Goal: Information Seeking & Learning: Learn about a topic

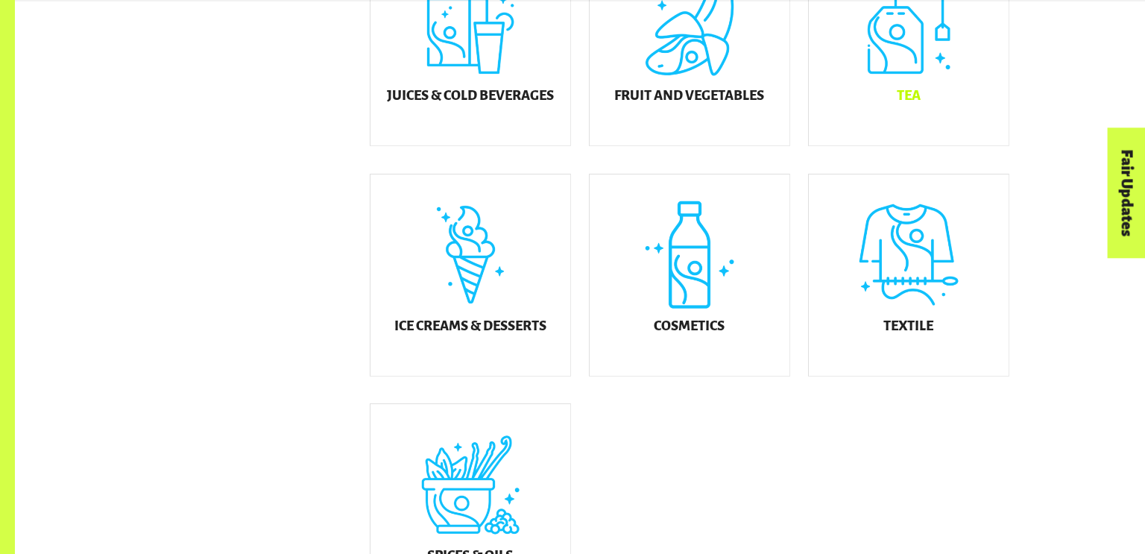
scroll to position [798, 0]
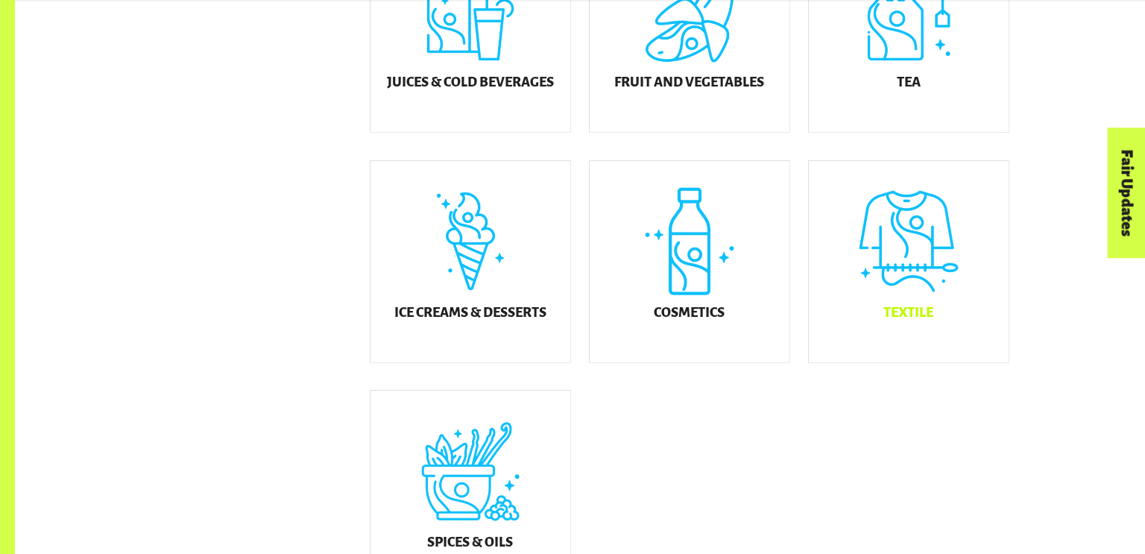
click at [903, 218] on div "Textile" at bounding box center [909, 261] width 200 height 201
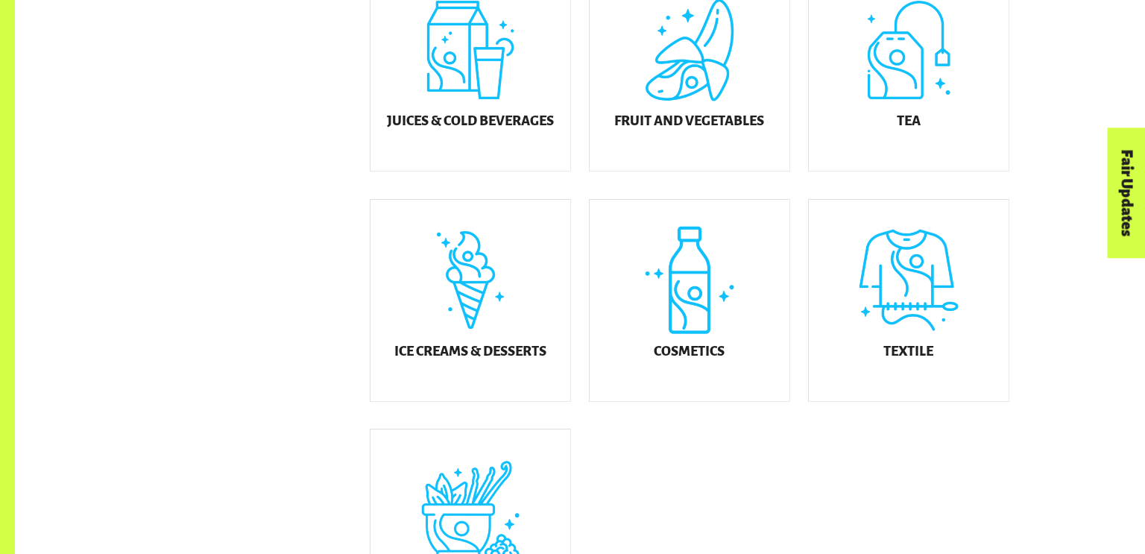
scroll to position [761, 0]
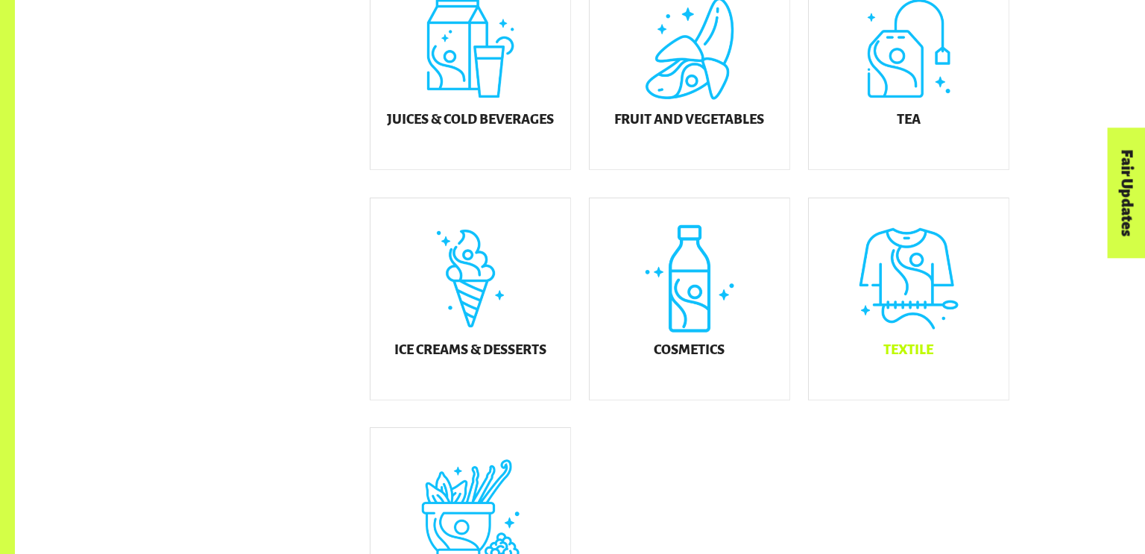
click at [973, 259] on div "Textile" at bounding box center [909, 298] width 200 height 201
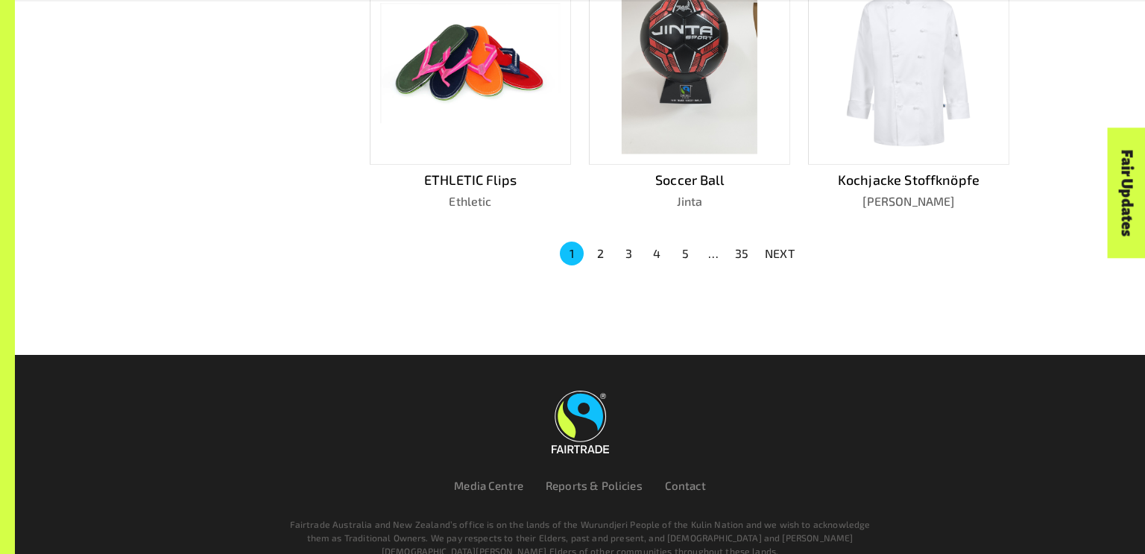
scroll to position [1090, 0]
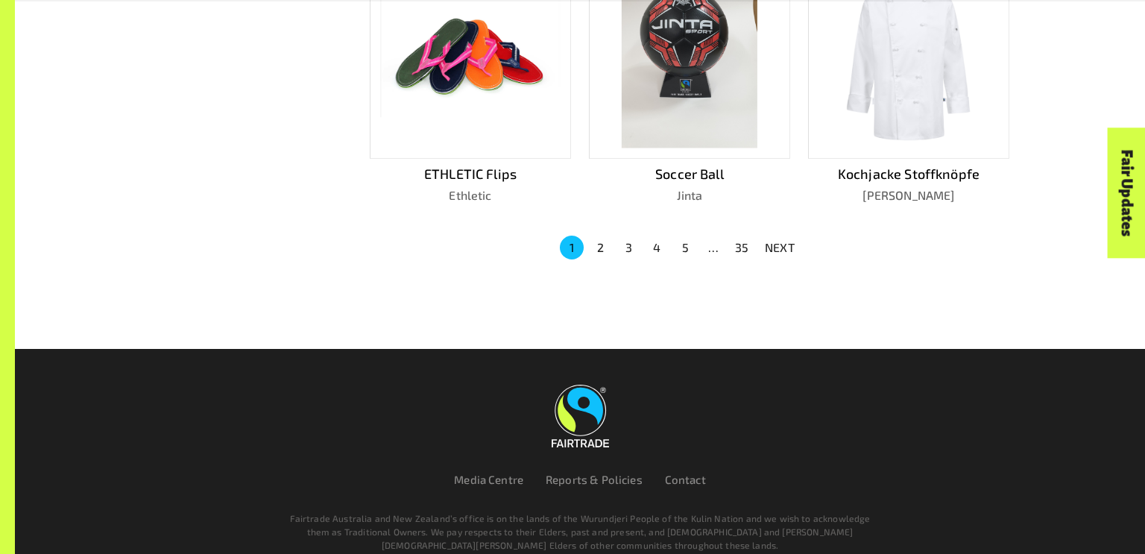
click at [604, 238] on button "2" at bounding box center [600, 247] width 24 height 24
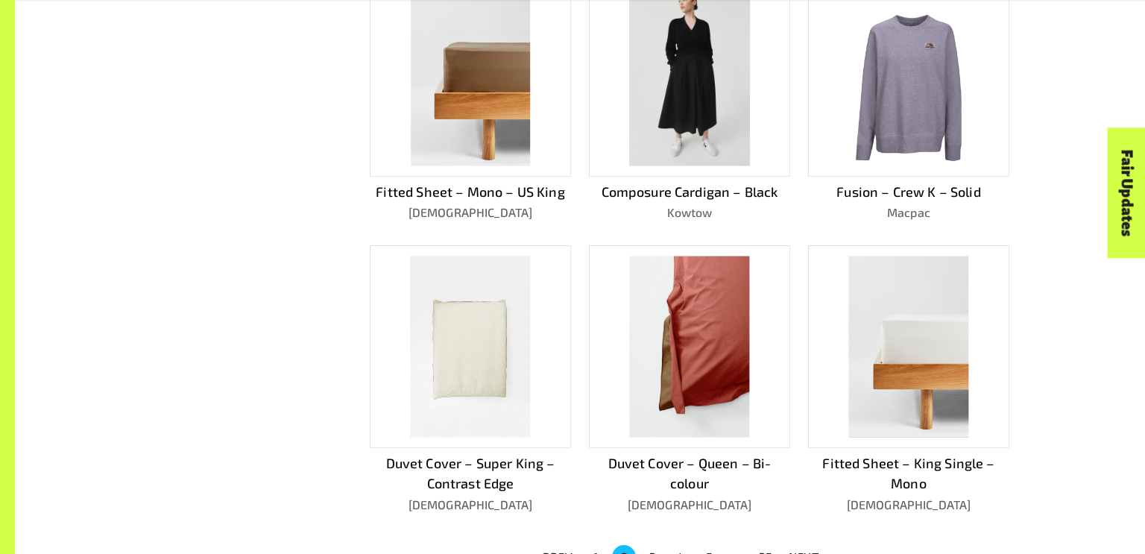
scroll to position [805, 0]
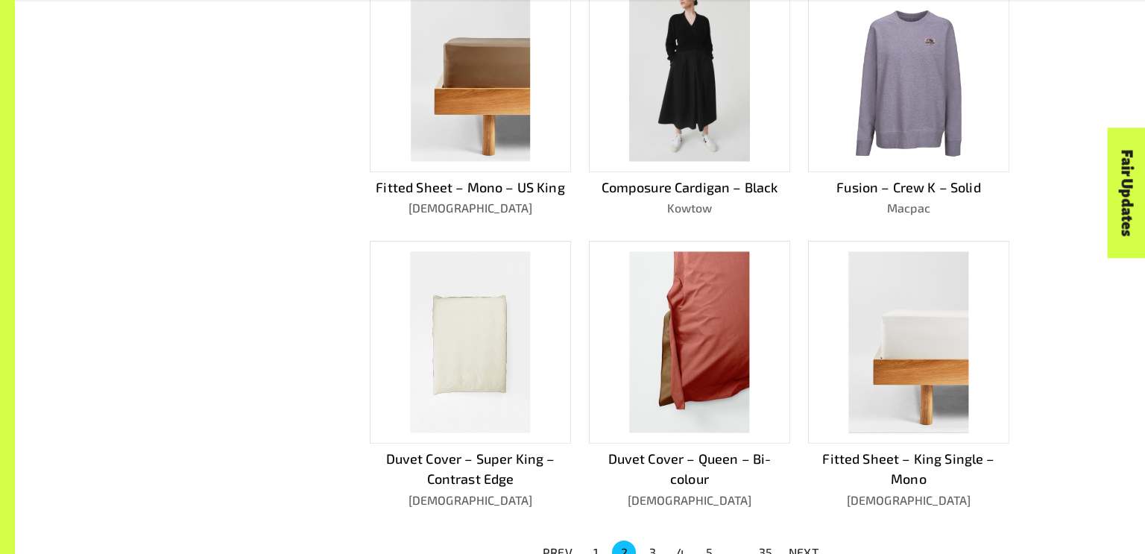
click at [671, 86] on img at bounding box center [689, 70] width 121 height 181
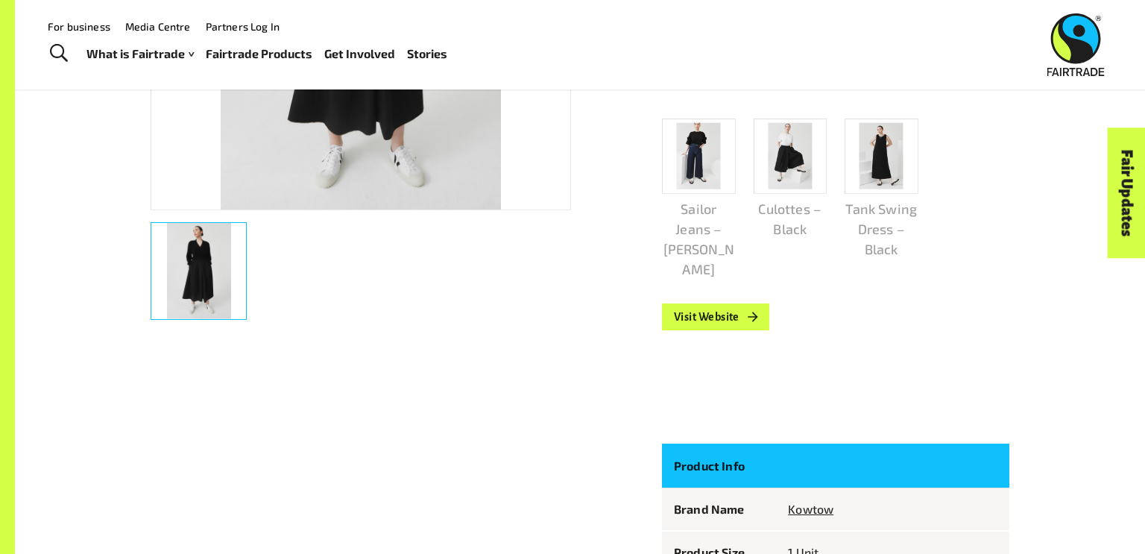
scroll to position [551, 0]
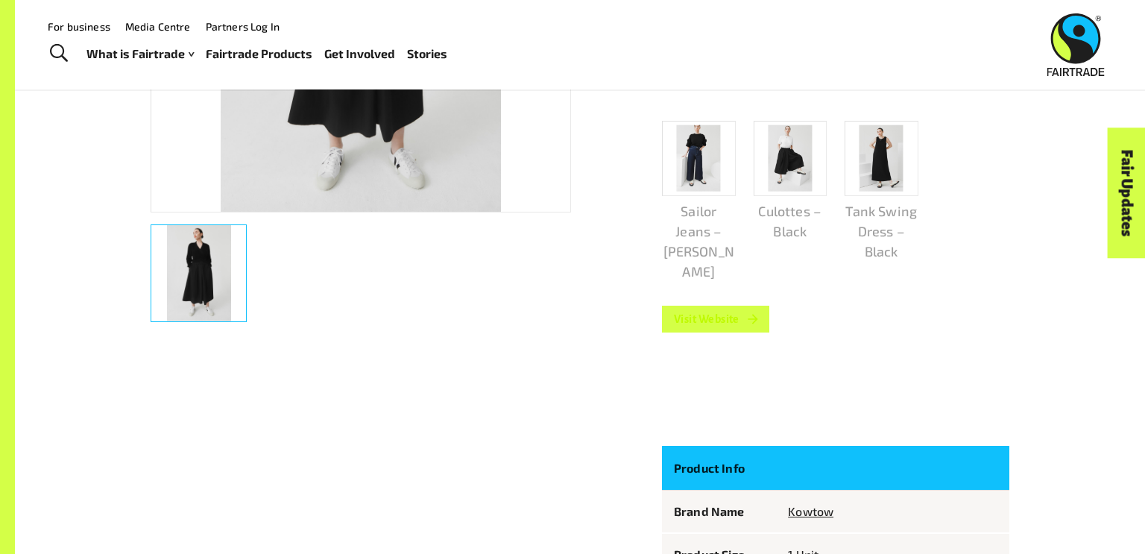
click at [717, 306] on link "Visit Website" at bounding box center [715, 319] width 107 height 27
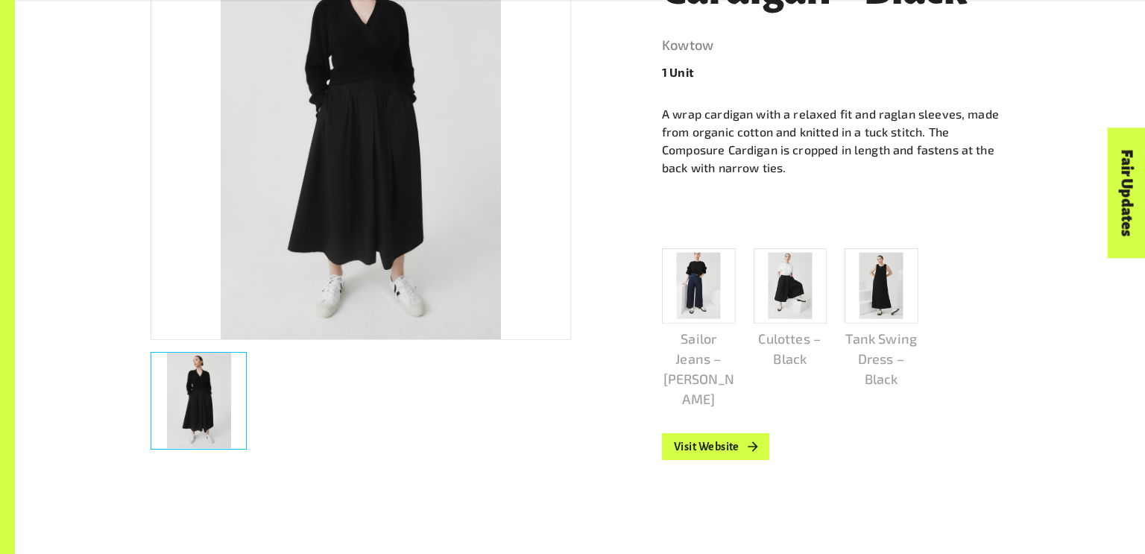
scroll to position [428, 0]
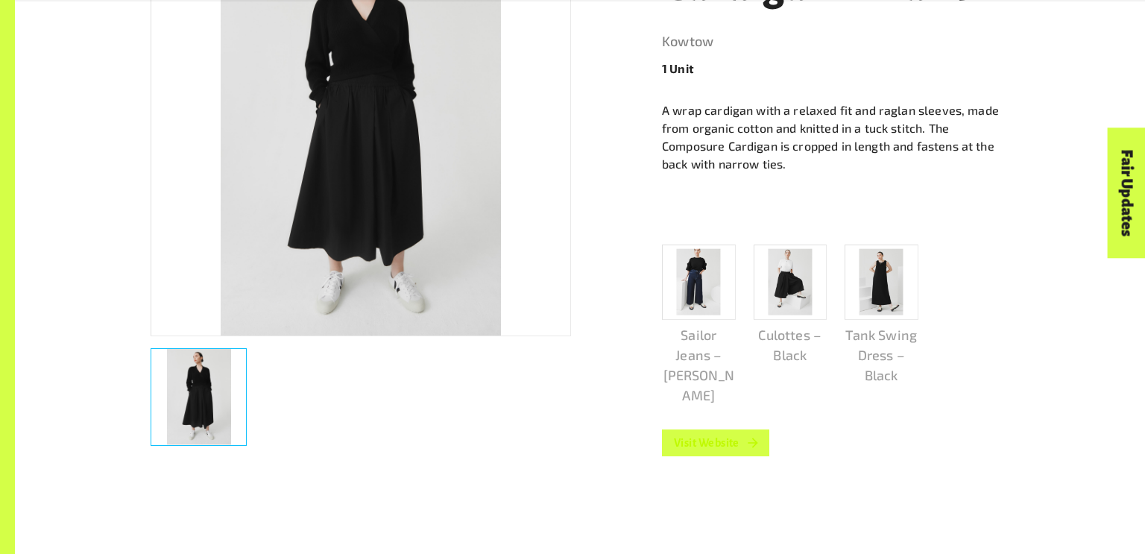
click at [735, 429] on link "Visit Website" at bounding box center [715, 442] width 107 height 27
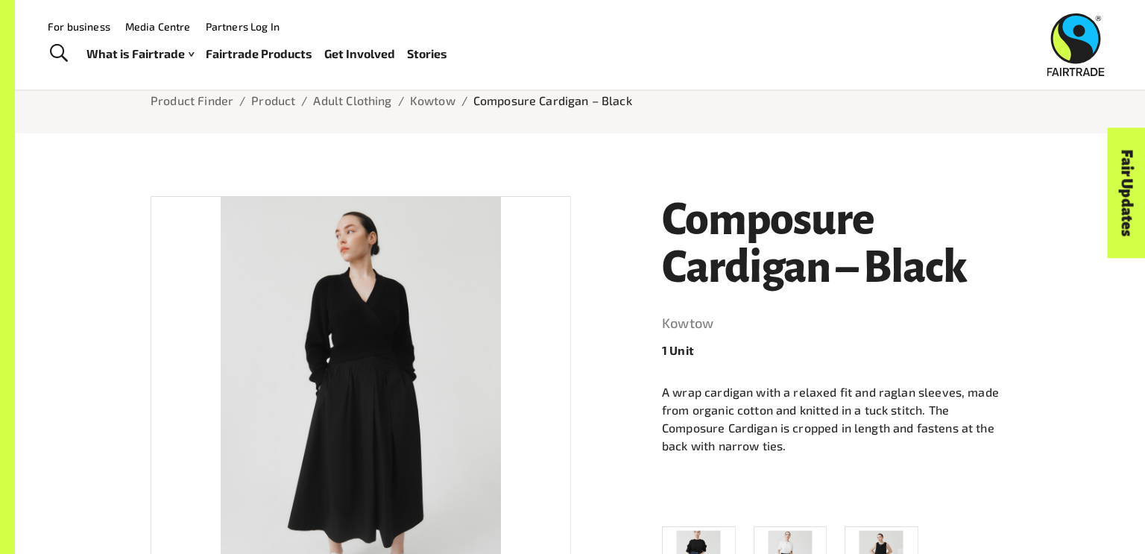
scroll to position [0, 0]
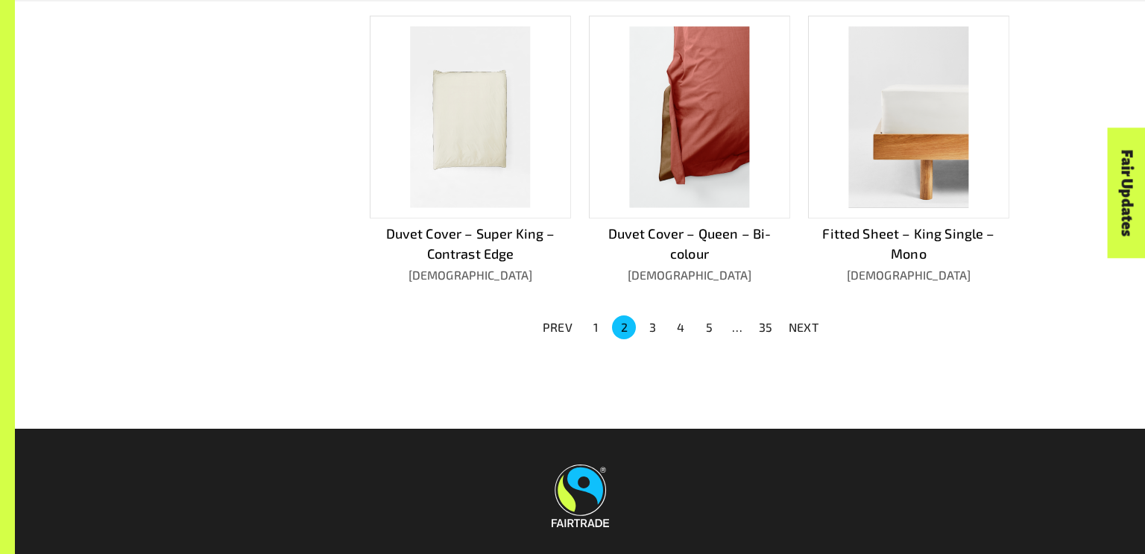
scroll to position [1034, 0]
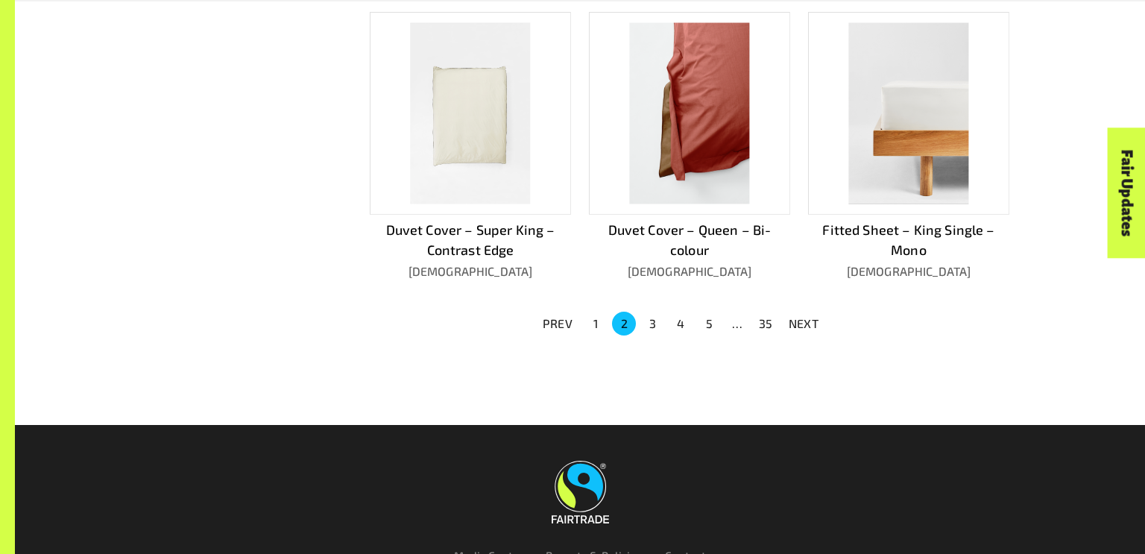
click at [648, 317] on button "3" at bounding box center [652, 324] width 24 height 24
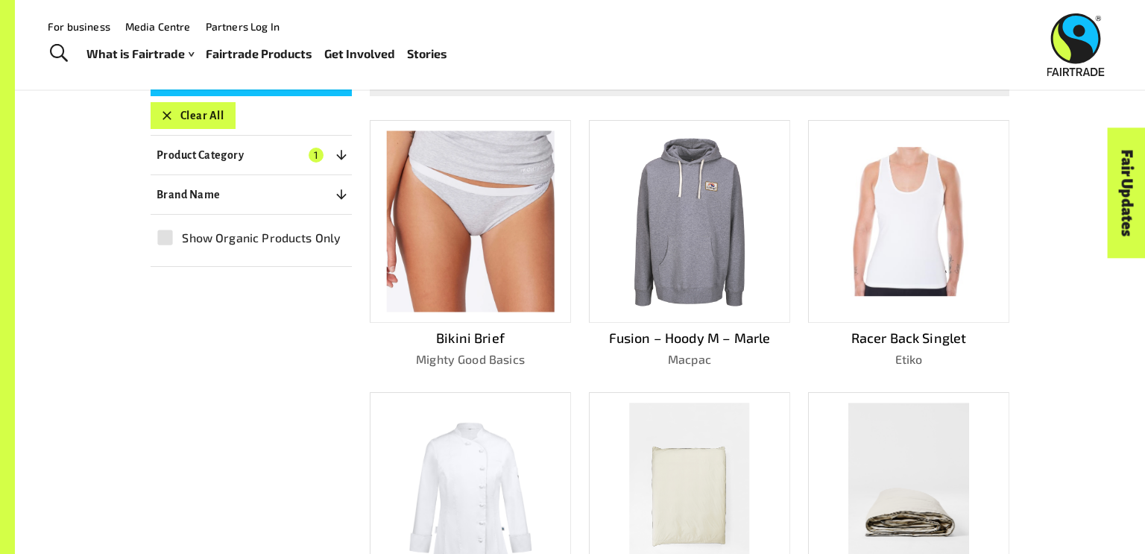
scroll to position [328, 0]
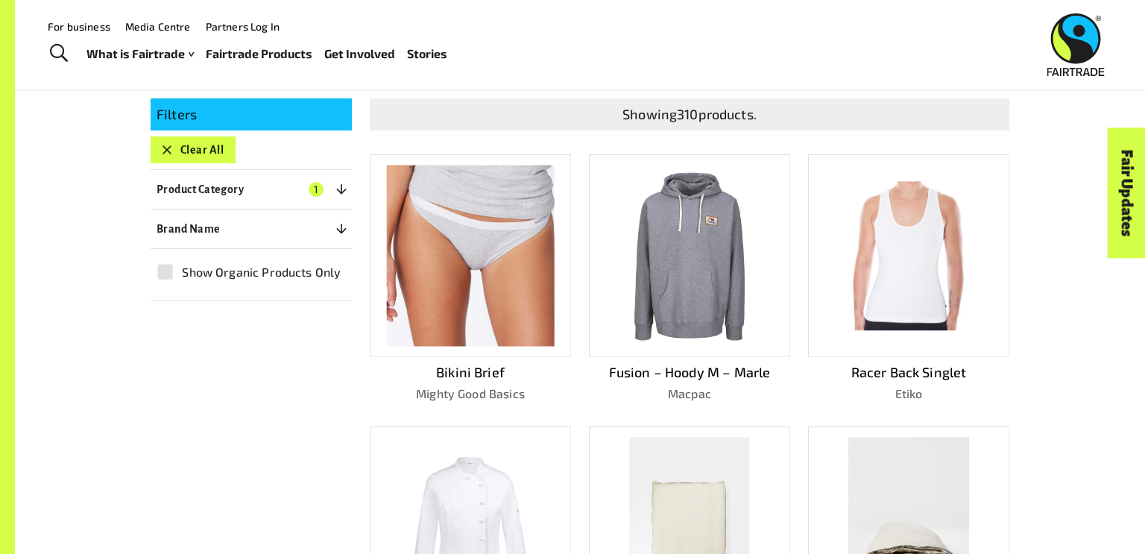
click at [677, 249] on img at bounding box center [689, 255] width 121 height 181
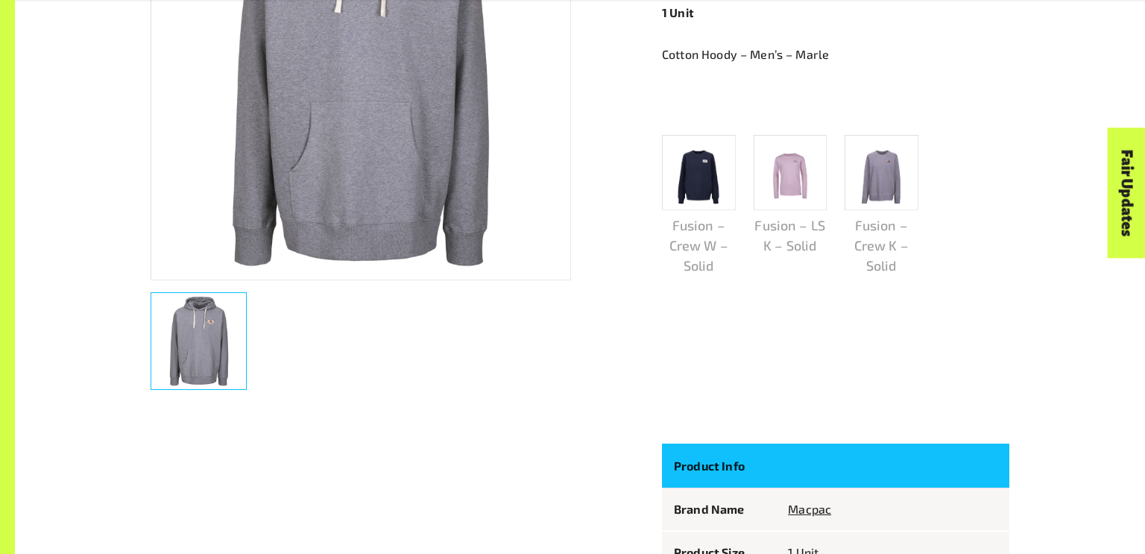
scroll to position [489, 0]
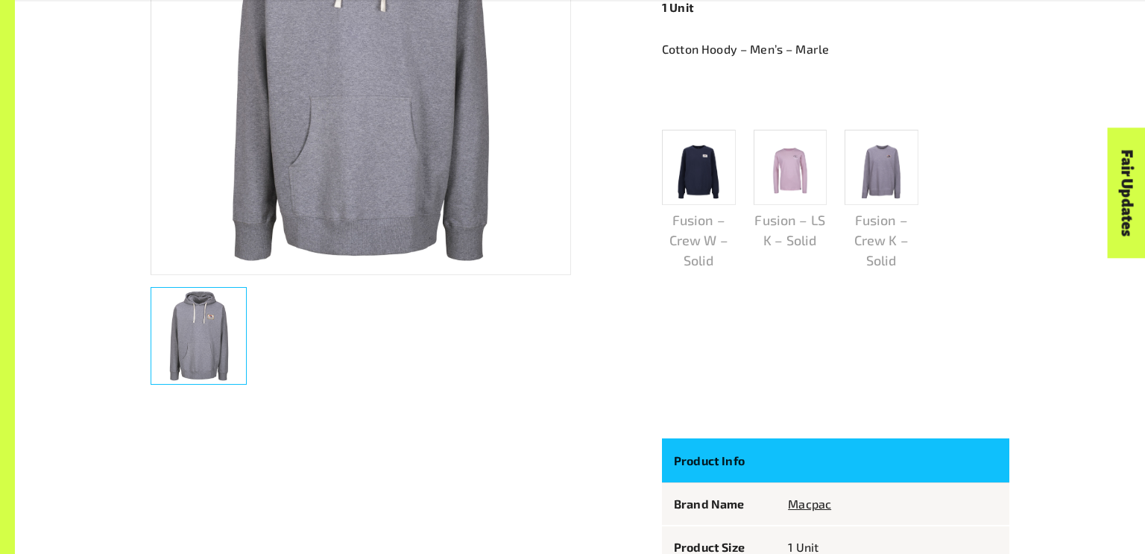
click at [766, 395] on div "Fusion – Hoody M – Marle Macpac 1 Unit Cotton Hoody – Men’s – Marle Fusion – Cr…" at bounding box center [826, 115] width 365 height 561
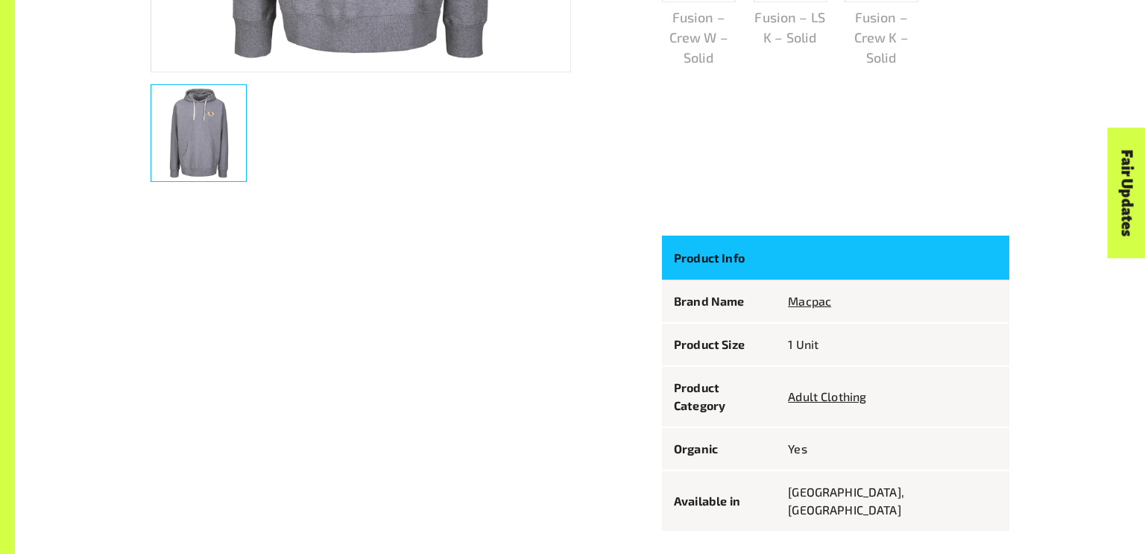
scroll to position [0, 0]
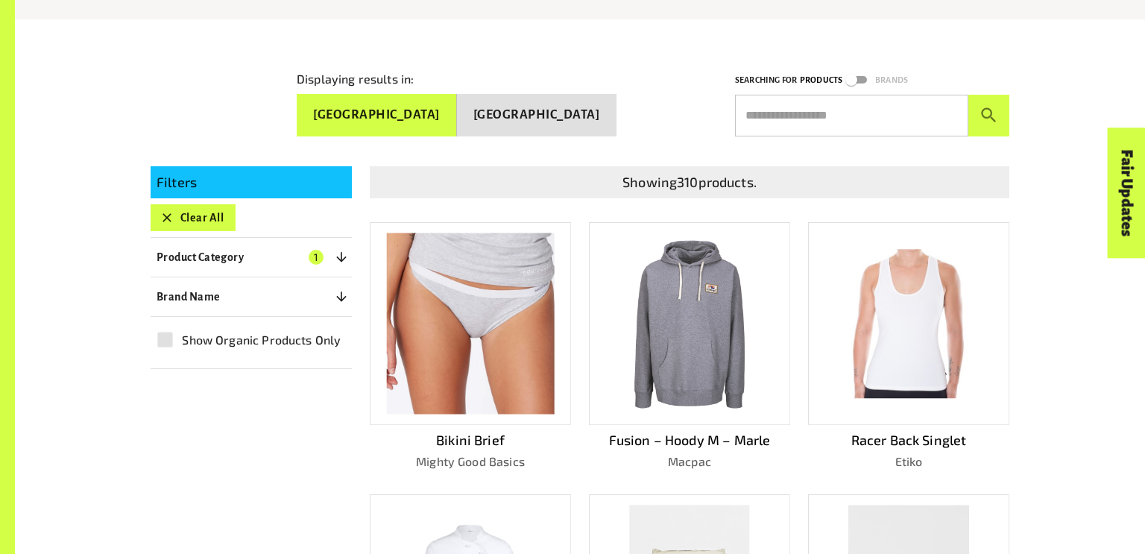
scroll to position [328, 0]
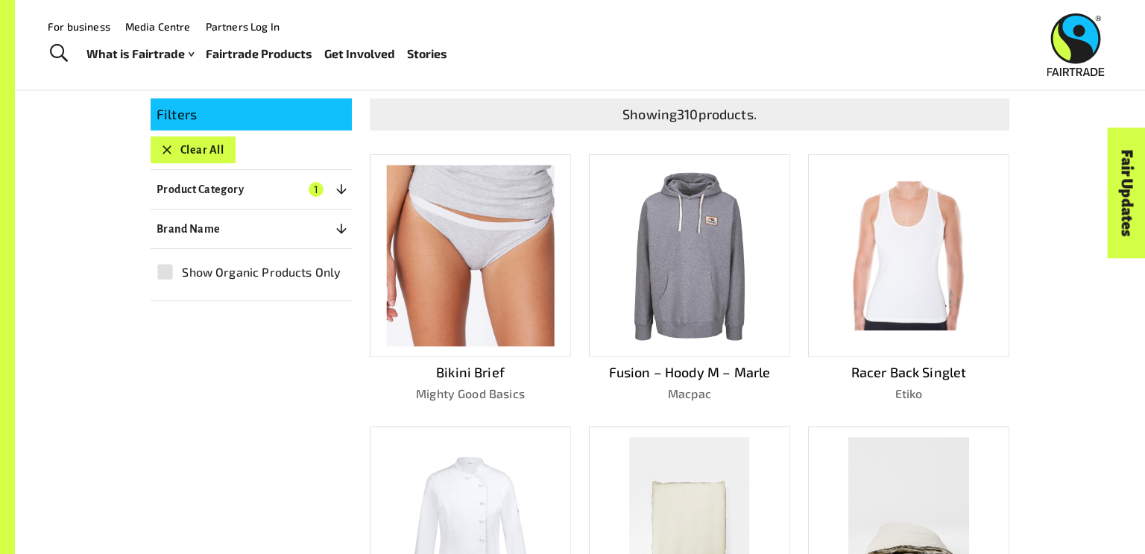
click at [700, 195] on img at bounding box center [689, 255] width 121 height 181
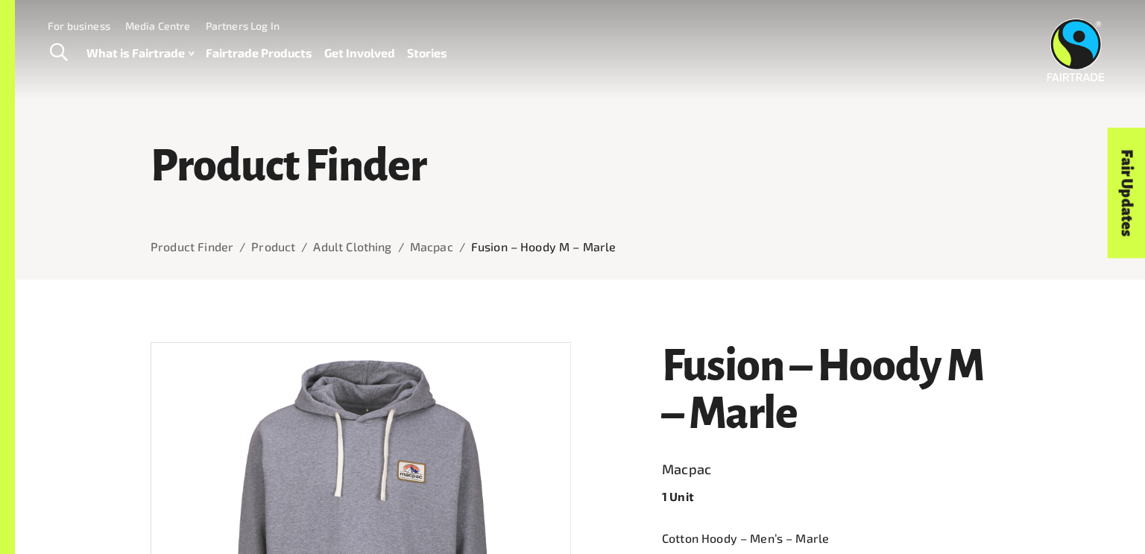
click at [826, 412] on h1 "Fusion – Hoody M – Marle" at bounding box center [835, 389] width 347 height 95
click at [798, 412] on h1 "Fusion – Hoody M – Marle" at bounding box center [835, 389] width 347 height 95
click at [712, 376] on h1 "Fusion – Hoody M – Marle" at bounding box center [835, 389] width 347 height 95
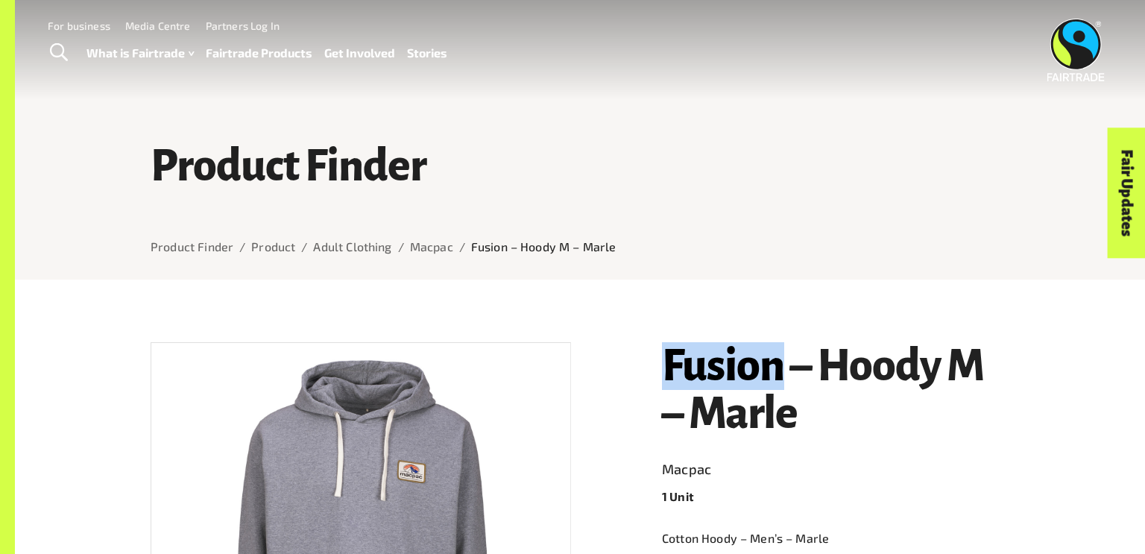
click at [797, 402] on h1 "Fusion – Hoody M – Marle" at bounding box center [835, 389] width 347 height 95
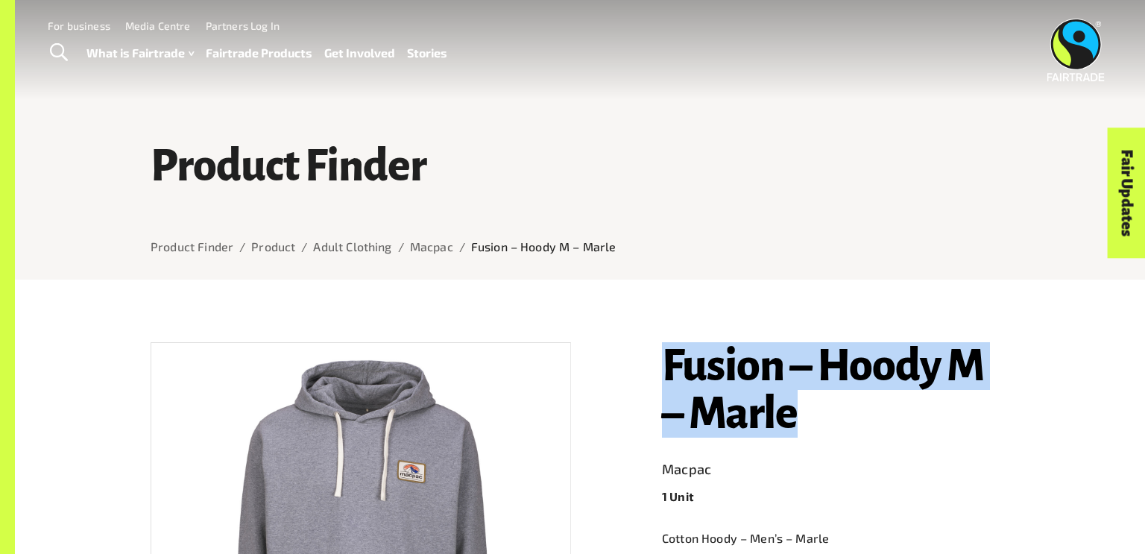
drag, startPoint x: 666, startPoint y: 360, endPoint x: 796, endPoint y: 409, distance: 138.7
click at [796, 409] on h1 "Fusion – Hoody M – Marle" at bounding box center [835, 389] width 347 height 95
copy h1 "Fusion – Hoody M – Marle"
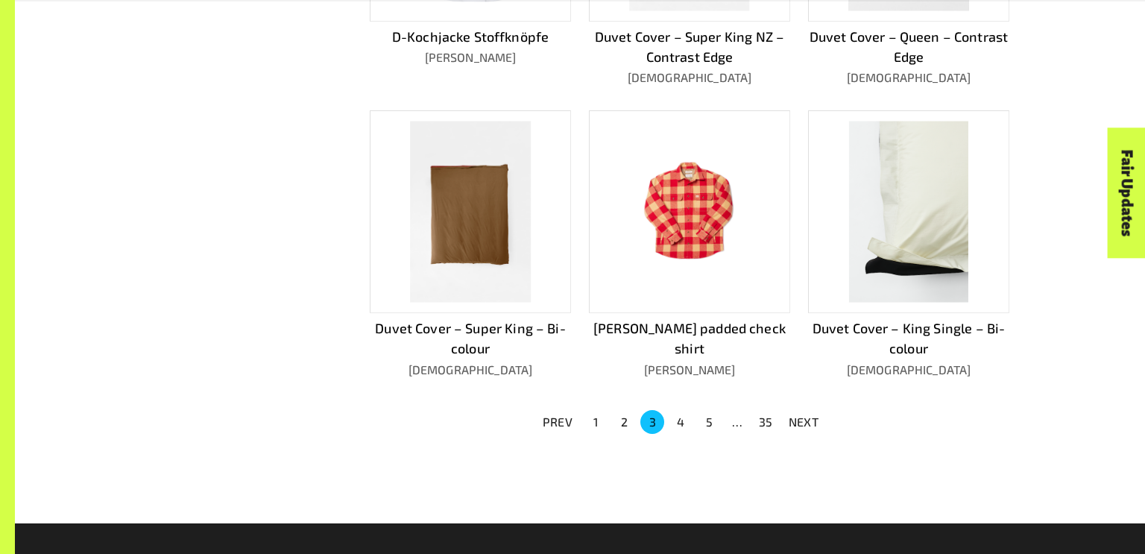
scroll to position [941, 0]
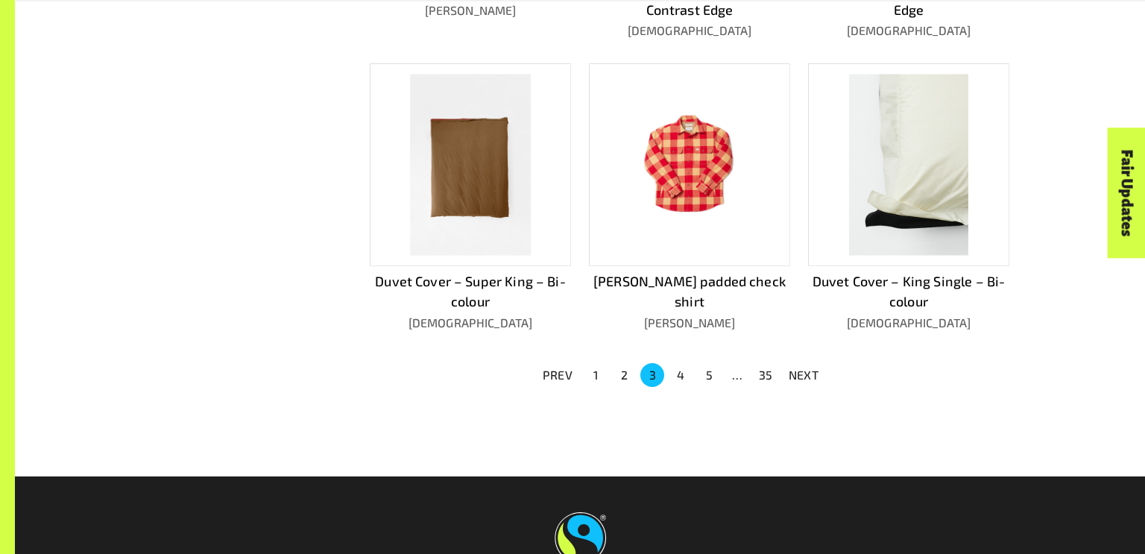
click at [891, 202] on img at bounding box center [908, 165] width 119 height 181
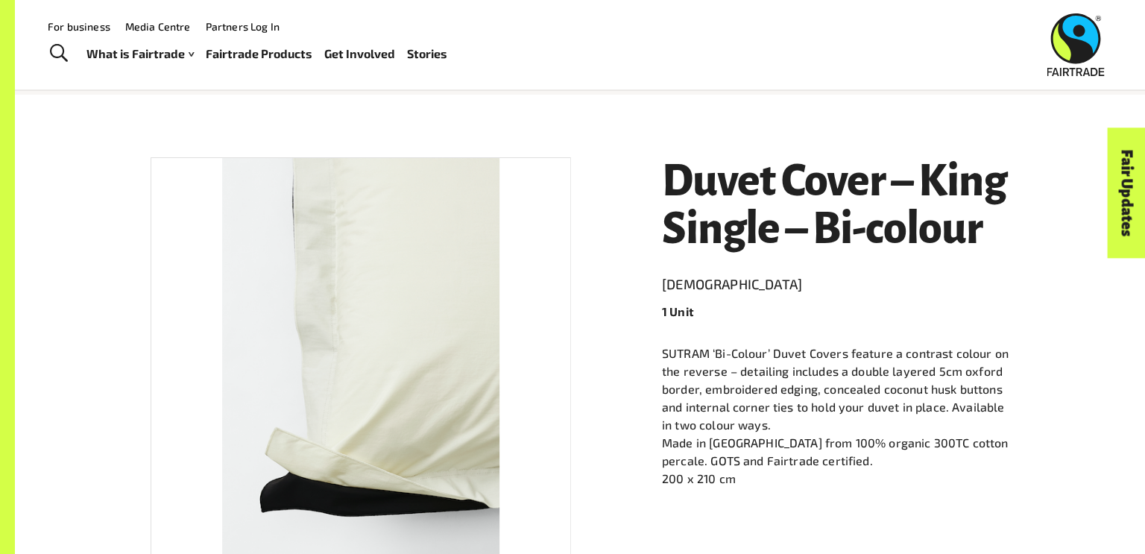
scroll to position [157, 0]
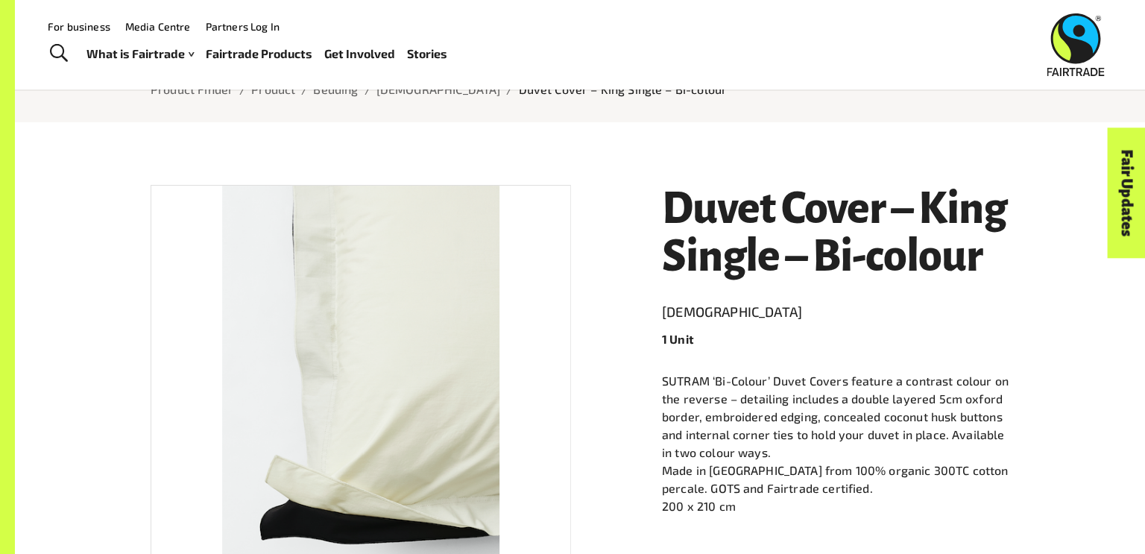
click at [985, 259] on h1 "Duvet Cover – King Single – Bi-colour" at bounding box center [835, 232] width 347 height 95
click at [979, 261] on h1 "Duvet Cover – King Single – Bi-colour" at bounding box center [835, 232] width 347 height 95
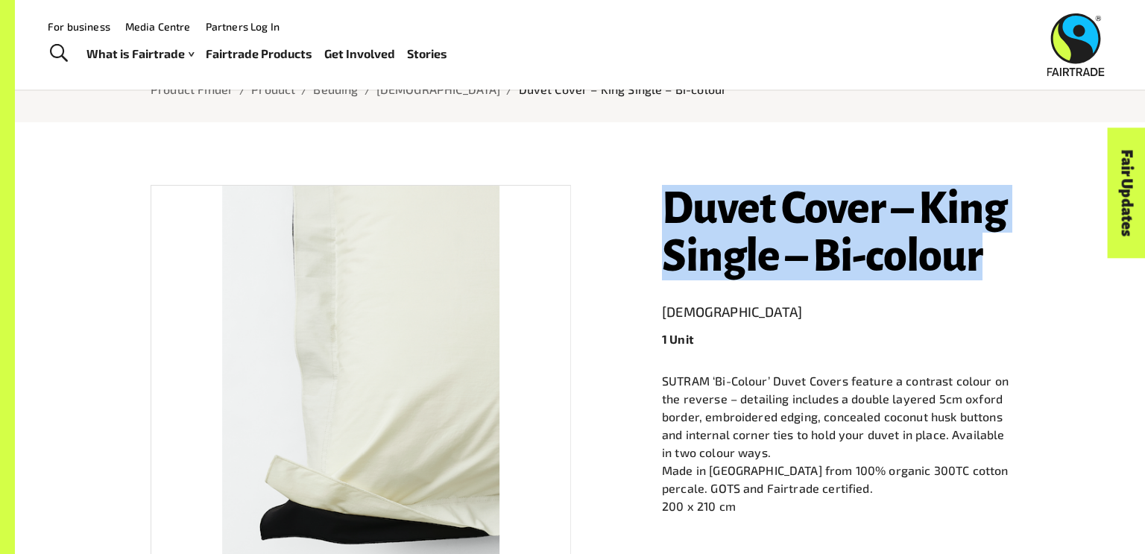
drag, startPoint x: 665, startPoint y: 206, endPoint x: 975, endPoint y: 245, distance: 312.4
click at [975, 245] on h1 "Duvet Cover – King Single – Bi-colour" at bounding box center [835, 232] width 347 height 95
copy h1 "Duvet Cover – King Single – Bi-colour"
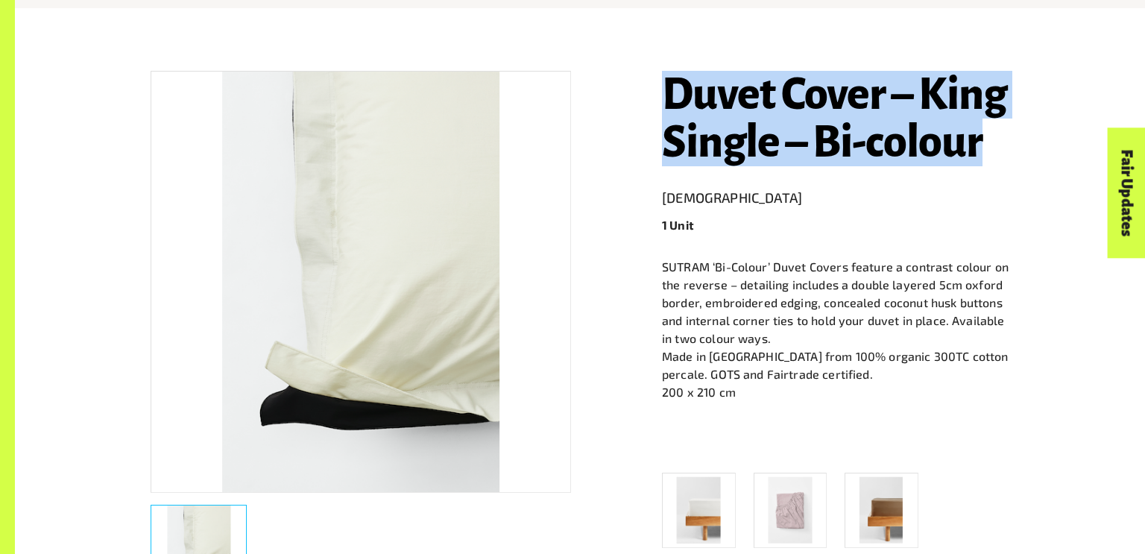
scroll to position [275, 0]
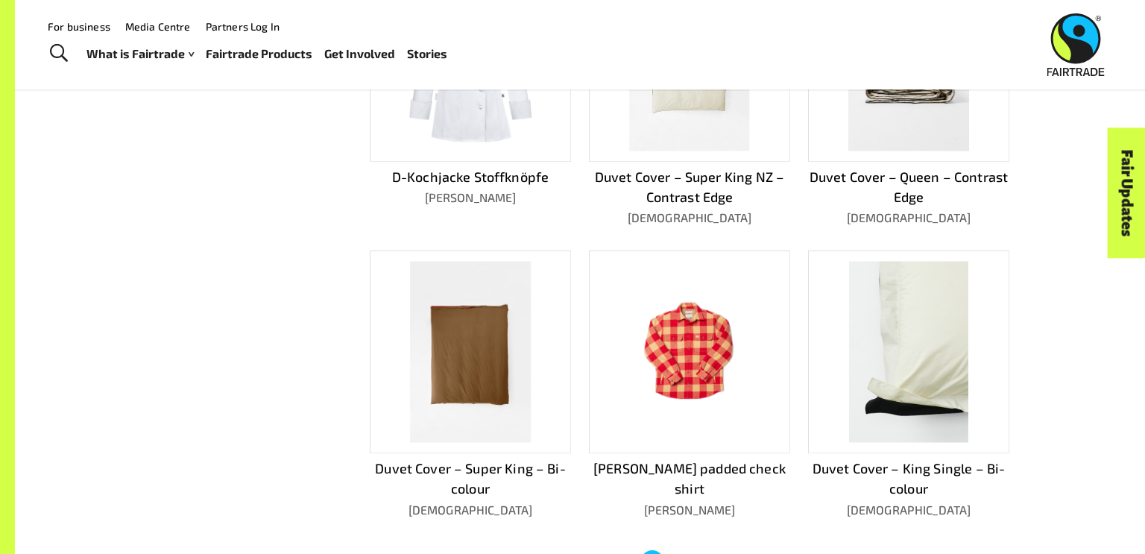
scroll to position [1148, 0]
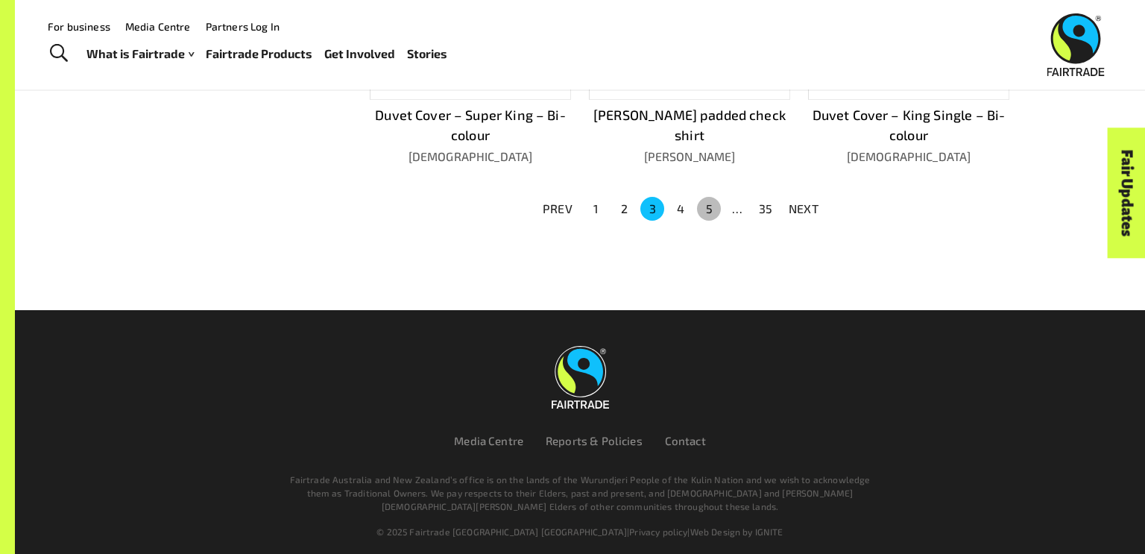
click at [704, 198] on button "5" at bounding box center [709, 209] width 24 height 24
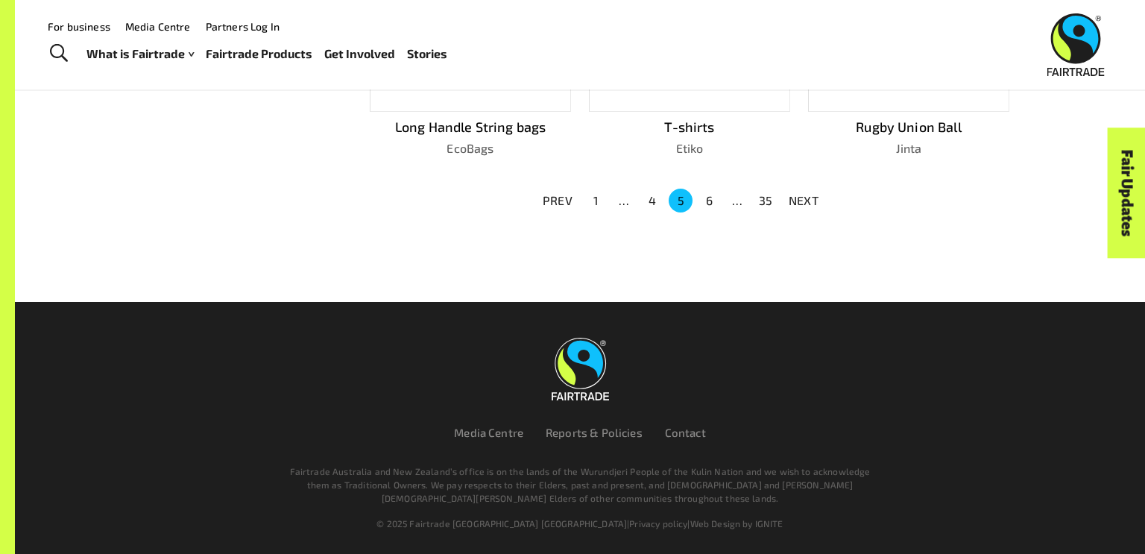
scroll to position [1108, 0]
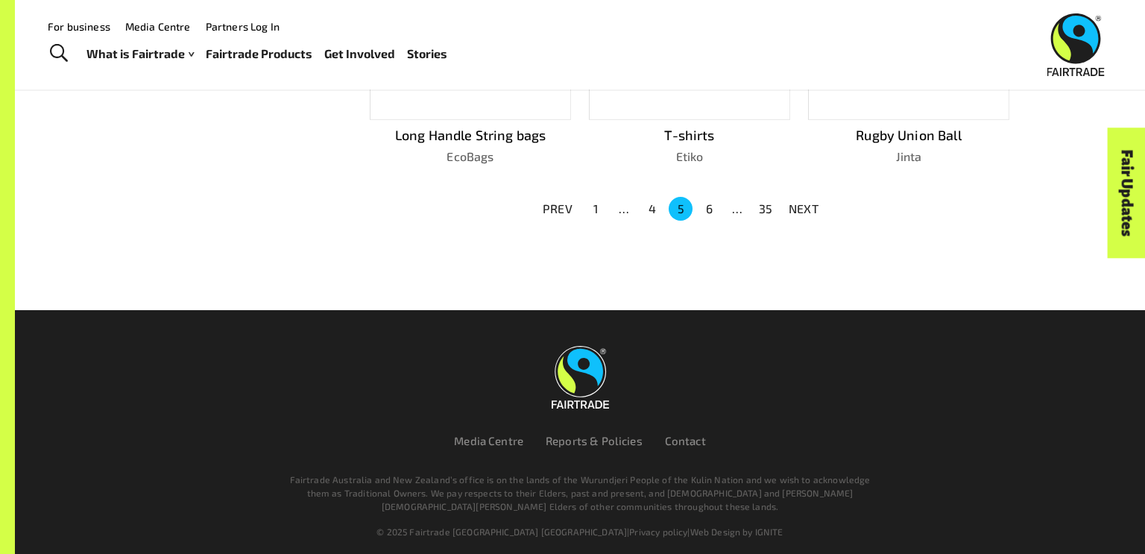
click at [704, 198] on button "6" at bounding box center [709, 209] width 24 height 24
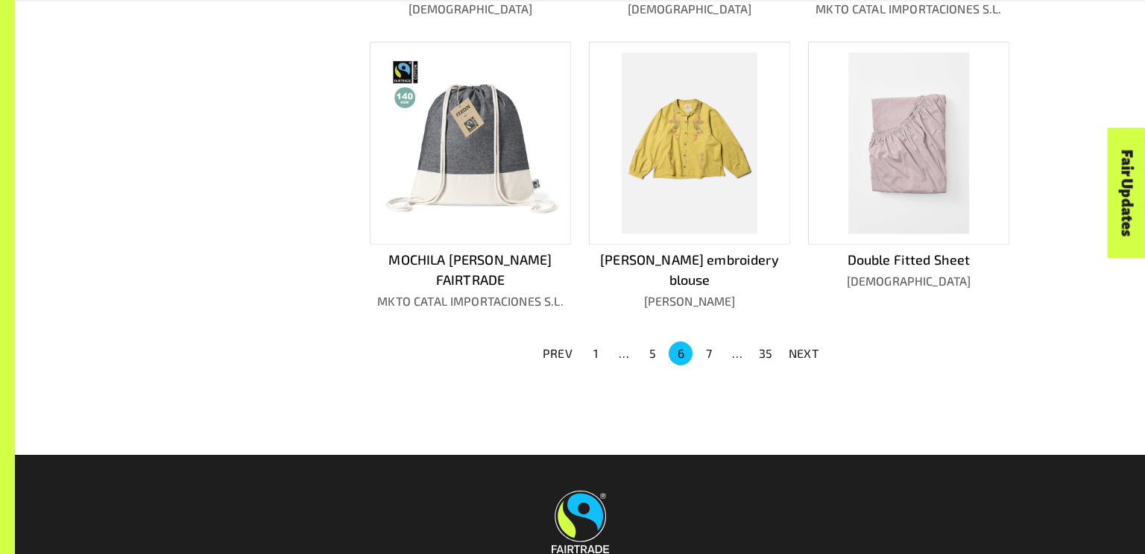
scroll to position [1028, 0]
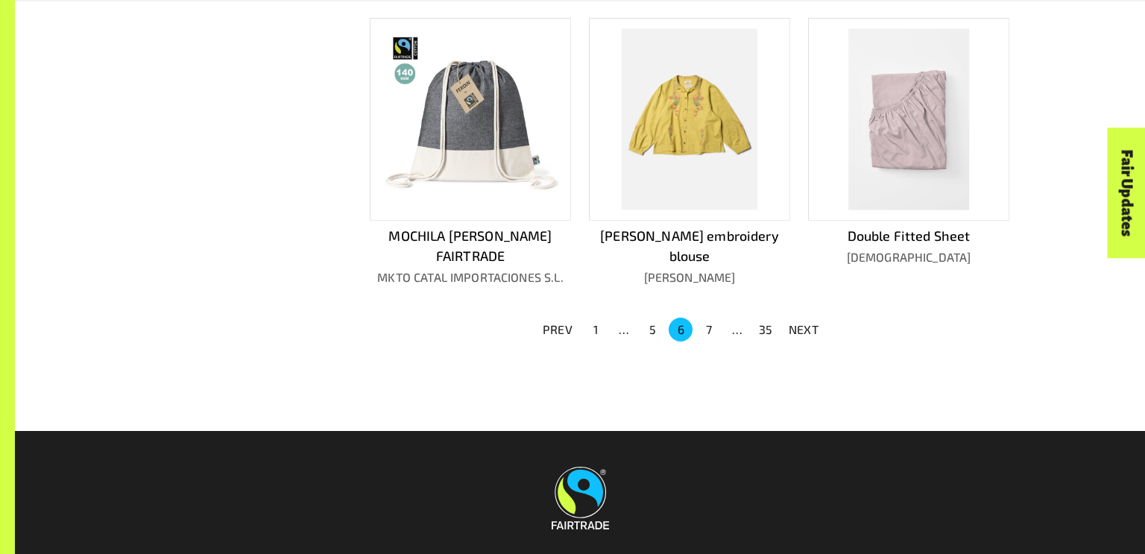
click at [645, 317] on button "5" at bounding box center [652, 329] width 24 height 24
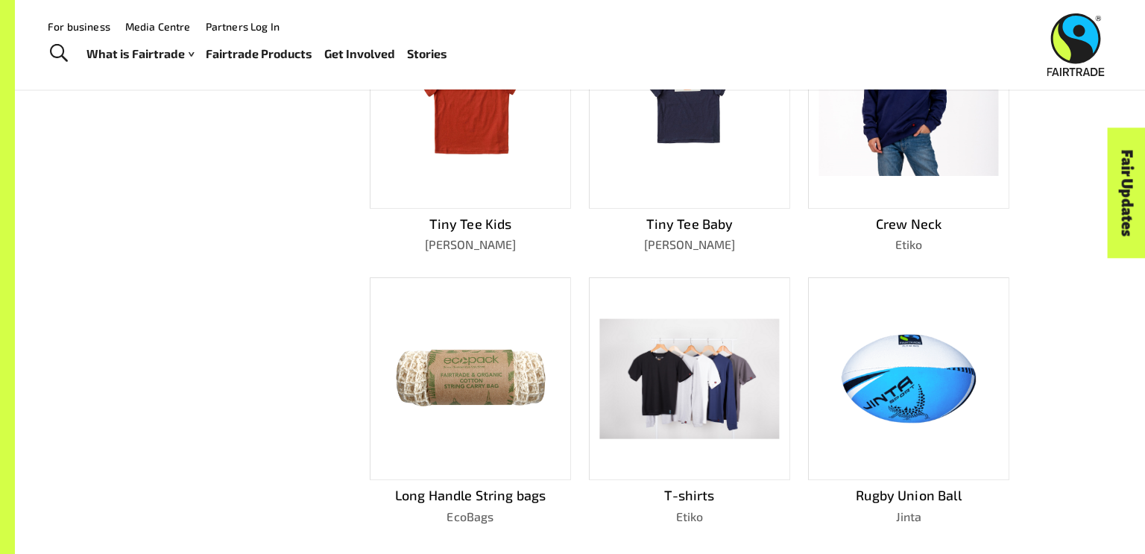
scroll to position [747, 0]
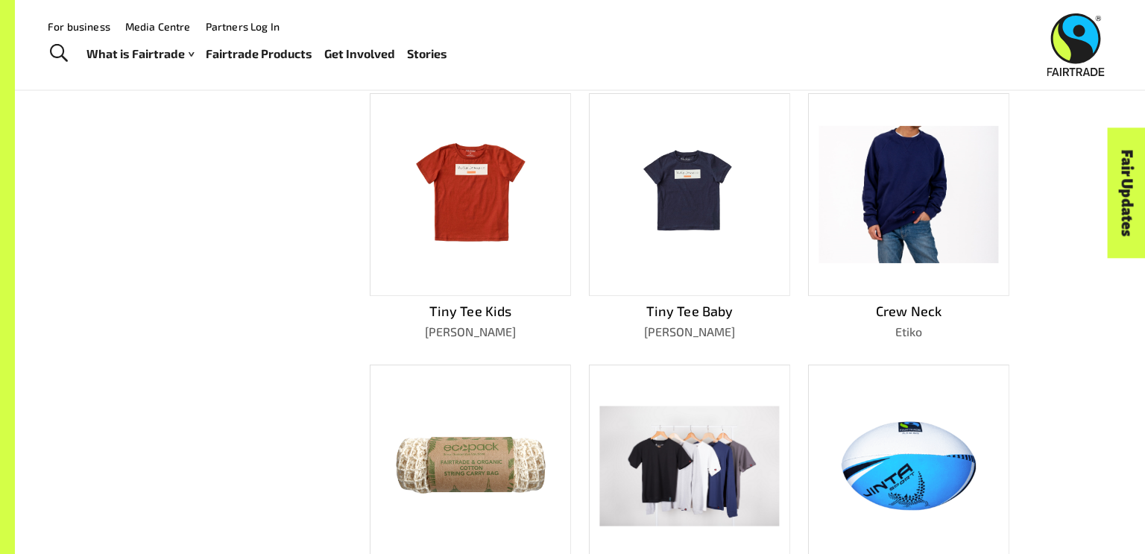
click at [672, 420] on img at bounding box center [689, 466] width 180 height 120
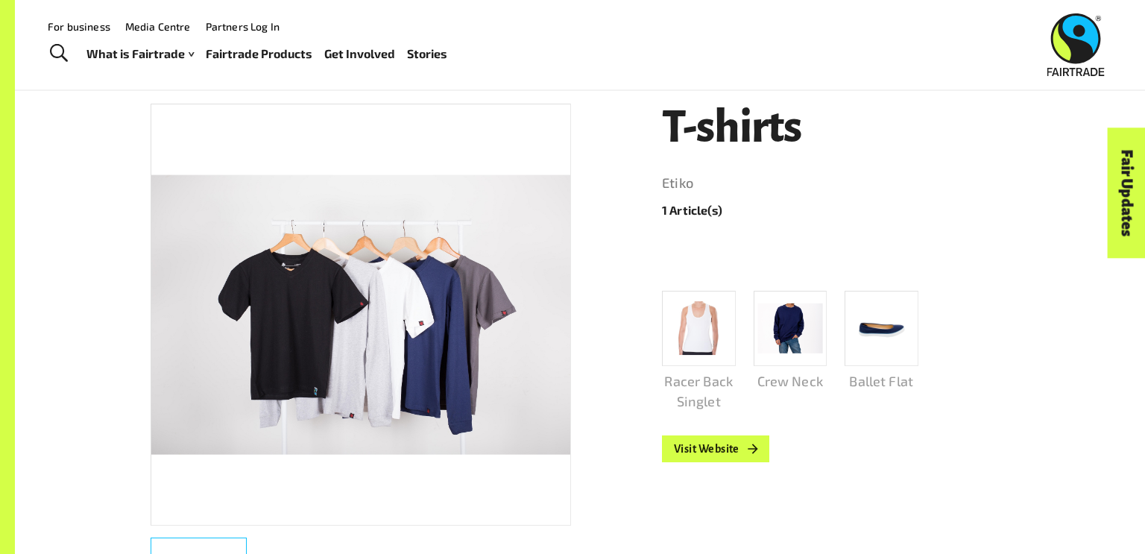
scroll to position [234, 0]
